Goal: Find specific page/section: Find specific page/section

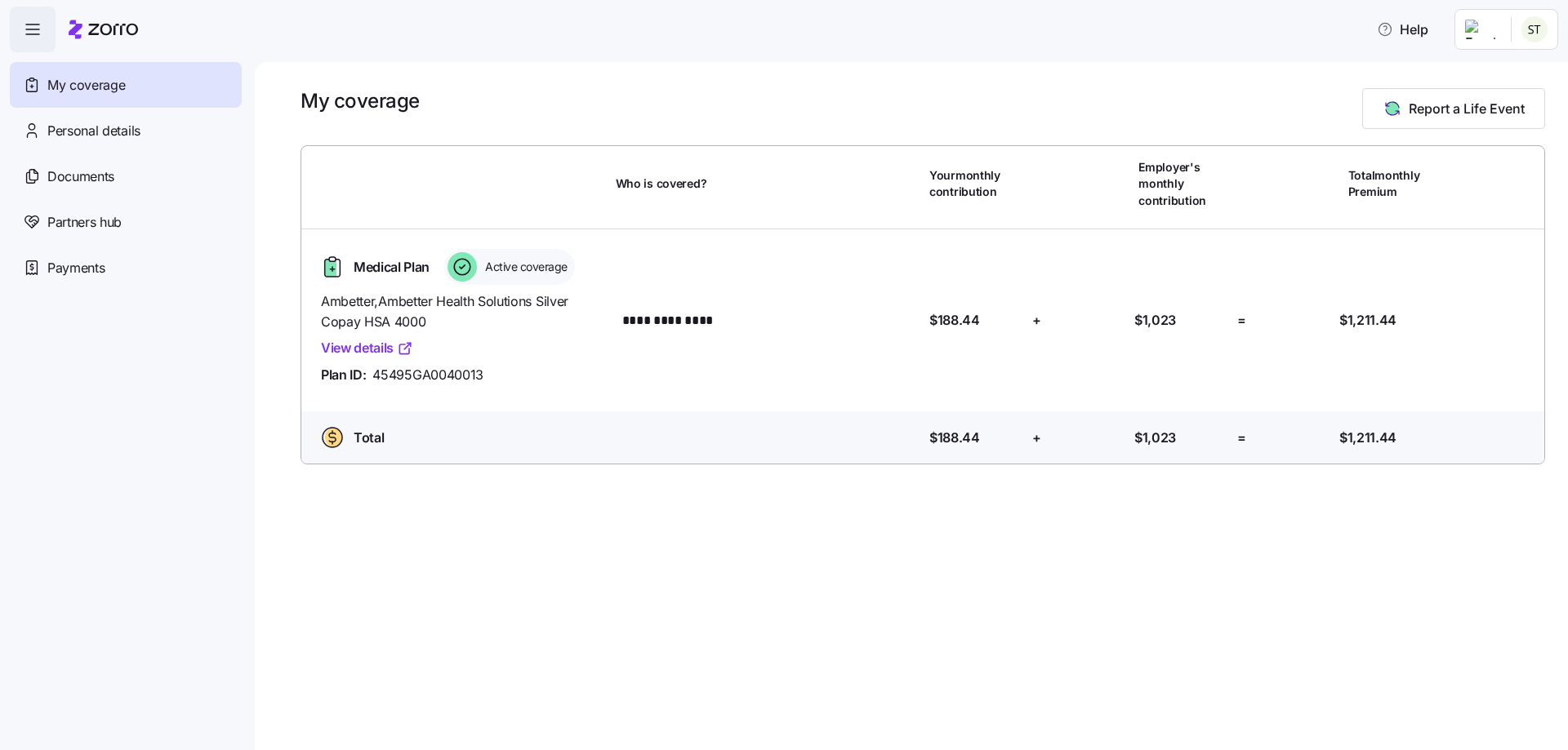
click at [356, 344] on link "View details" at bounding box center [367, 348] width 92 height 20
